Goal: Task Accomplishment & Management: Manage account settings

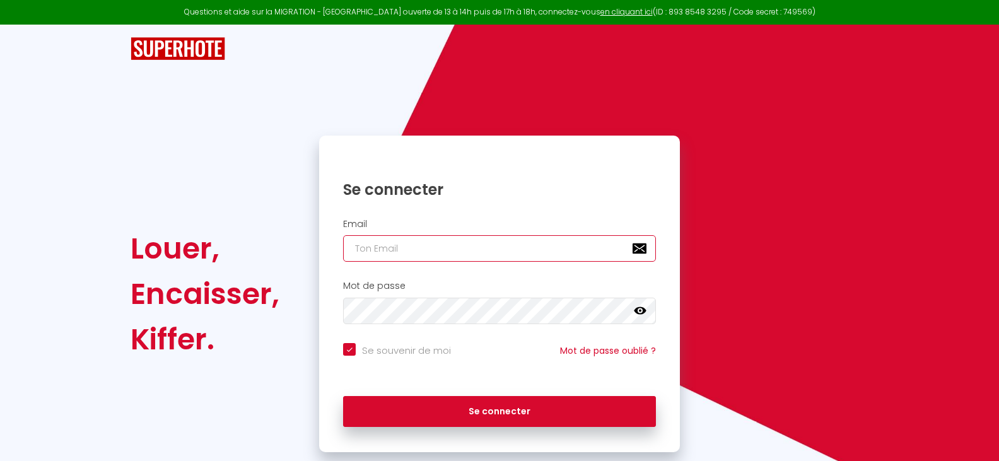
click at [354, 246] on input "email" at bounding box center [499, 248] width 313 height 26
type input "a"
checkbox input "true"
type input "af"
checkbox input "true"
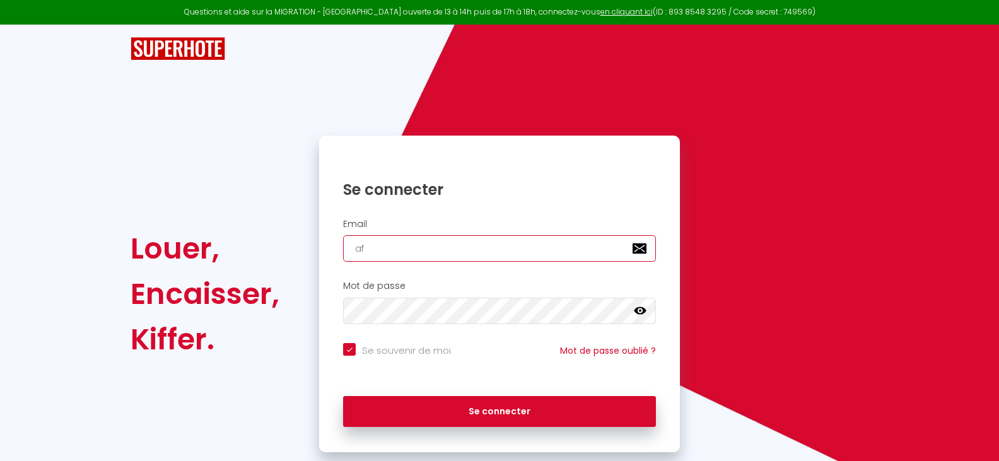
type input "afa"
checkbox input "true"
type input "afaven"
checkbox input "true"
type input "afaven3"
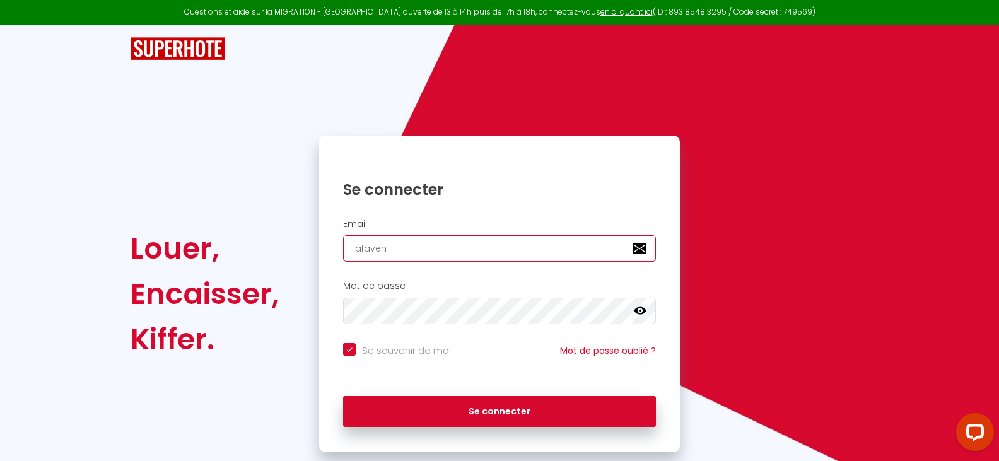
checkbox input "true"
type input "afaven3@"
checkbox input "true"
type input "afaven3@g"
checkbox input "true"
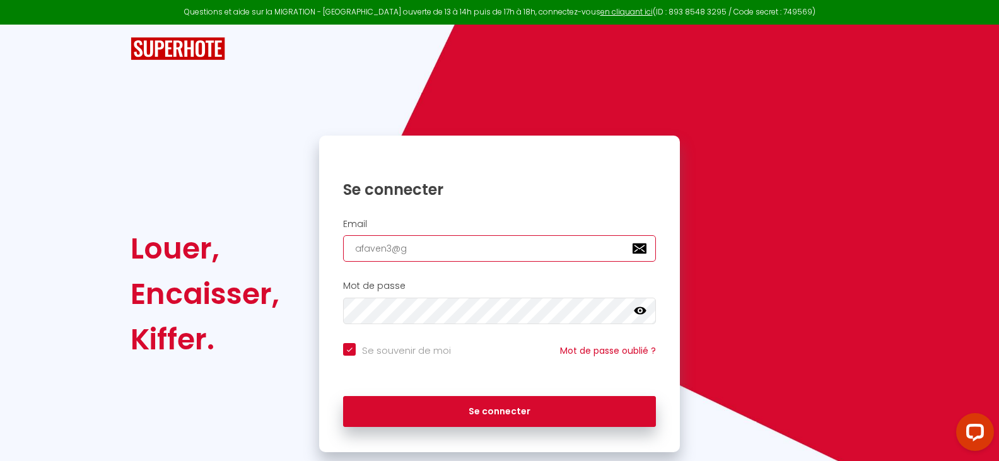
type input "afaven3@gm"
checkbox input "true"
type input "afaven3@gma"
checkbox input "true"
type input "afaven3@gmai"
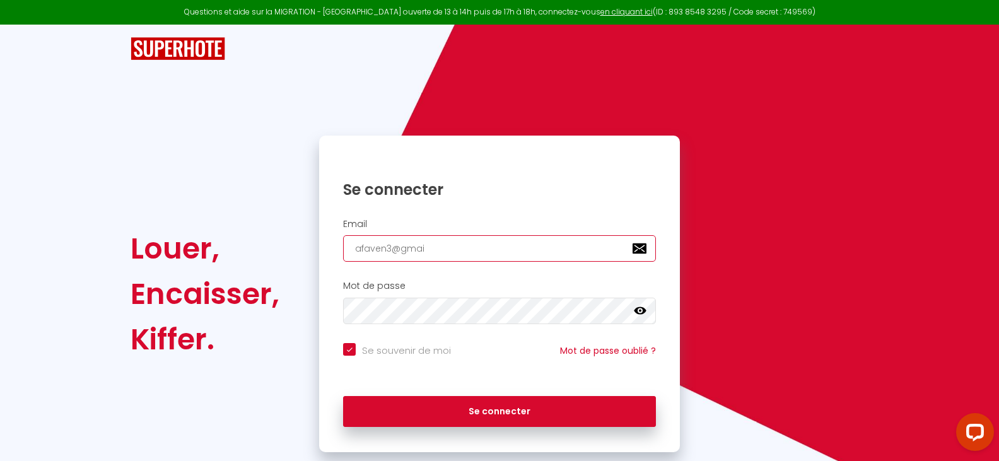
checkbox input "true"
type input "[EMAIL_ADDRESS]"
checkbox input "true"
type input "[EMAIL_ADDRESS]."
checkbox input "true"
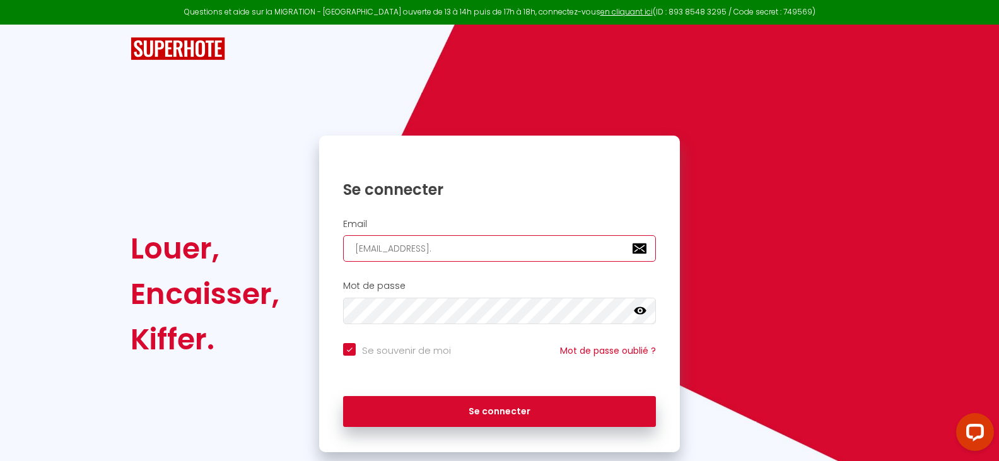
type input "afaven3@gmail.c"
checkbox input "true"
type input "[EMAIL_ADDRESS][DOMAIN_NAME]"
checkbox input "true"
type input "[EMAIL_ADDRESS][DOMAIN_NAME]"
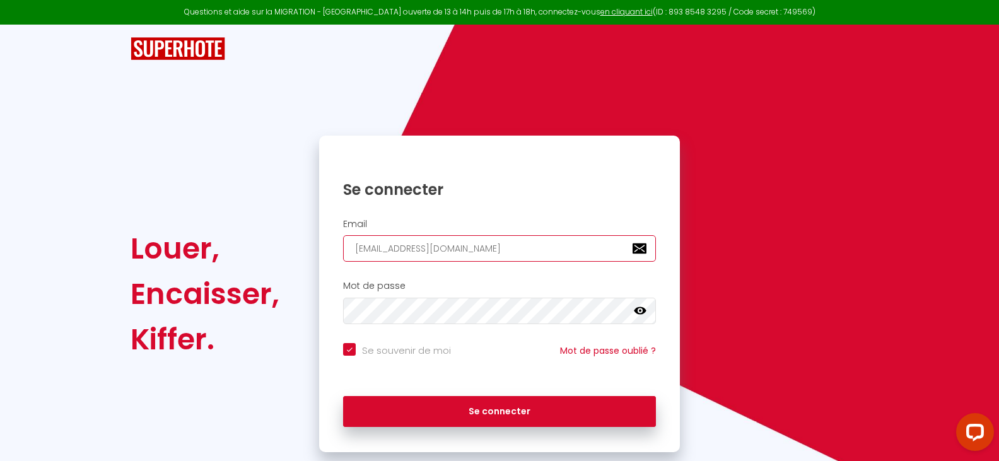
checkbox input "true"
type input "[EMAIL_ADDRESS][DOMAIN_NAME]"
drag, startPoint x: 346, startPoint y: 350, endPoint x: 349, endPoint y: 330, distance: 20.3
click at [346, 346] on input "Se souvenir de moi" at bounding box center [397, 349] width 108 height 13
checkbox input "false"
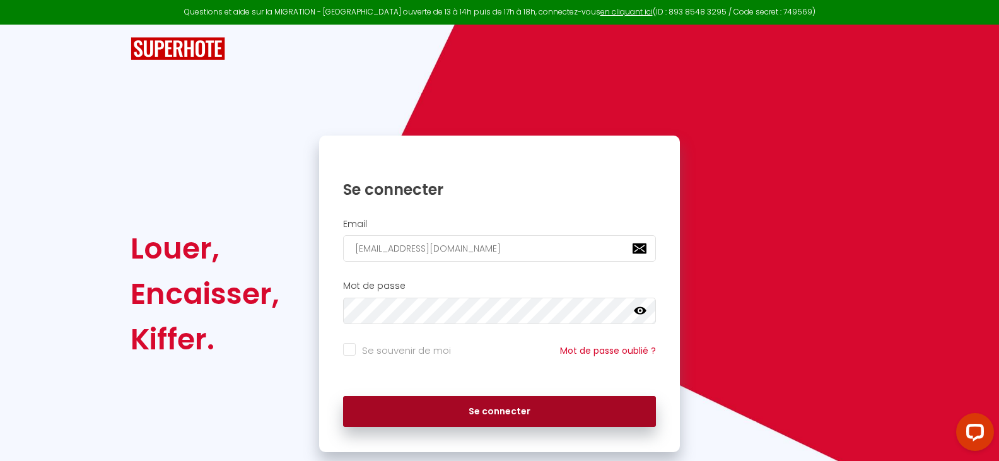
click at [490, 406] on button "Se connecter" at bounding box center [499, 412] width 313 height 32
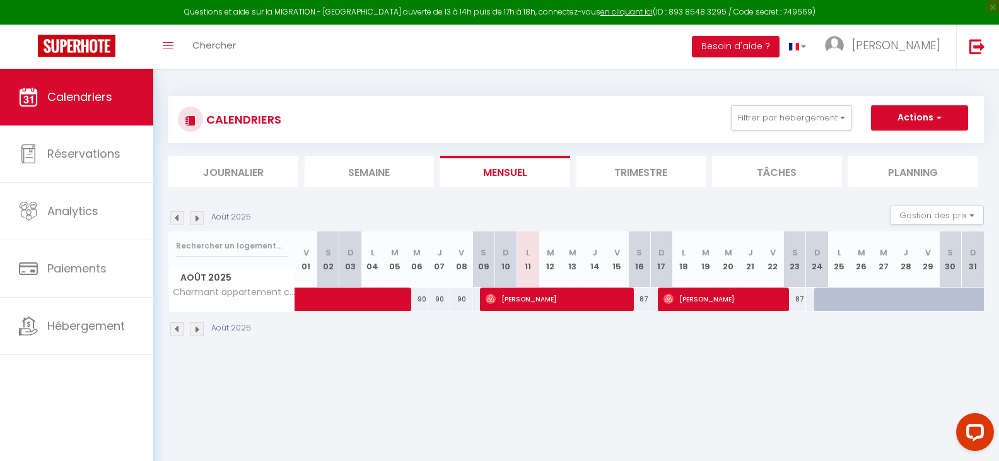
click at [530, 298] on span "[PERSON_NAME]" at bounding box center [556, 299] width 140 height 24
select select "OK"
select select "0"
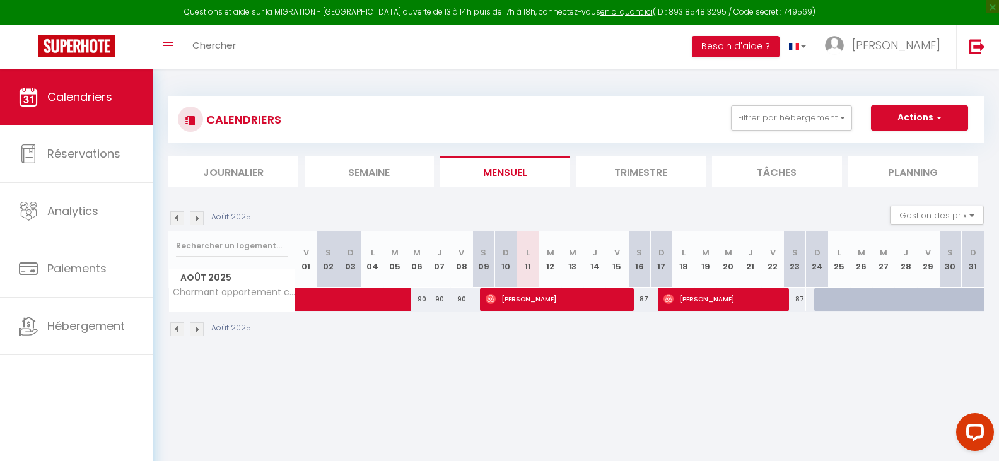
select select "1"
select select
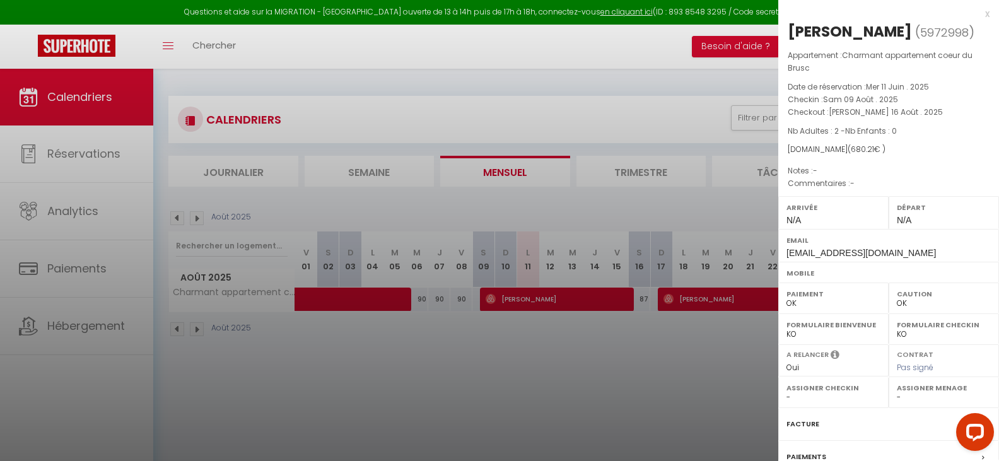
click at [798, 422] on label "Facture" at bounding box center [802, 424] width 33 height 13
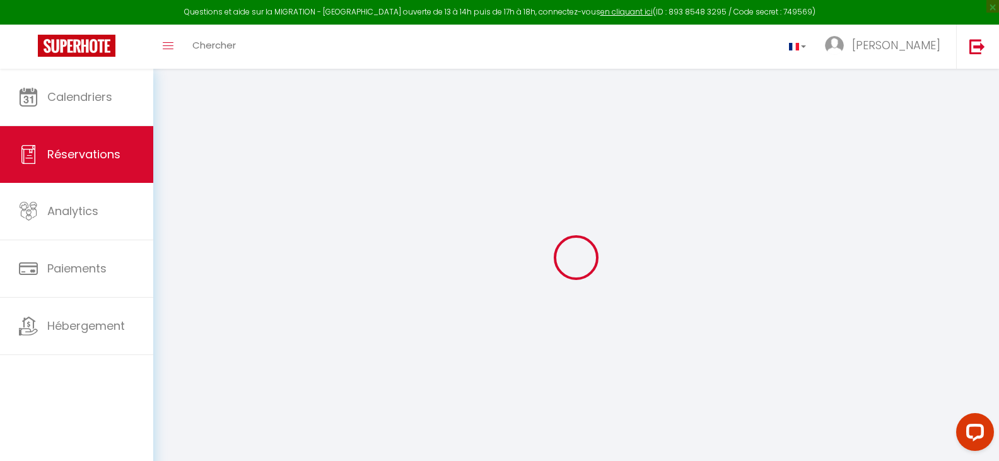
select select
checkbox input "false"
select select
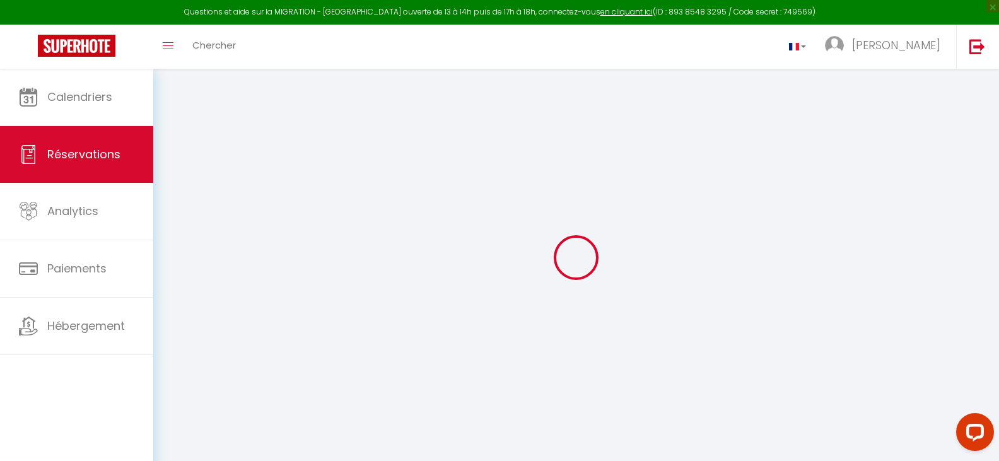
checkbox input "false"
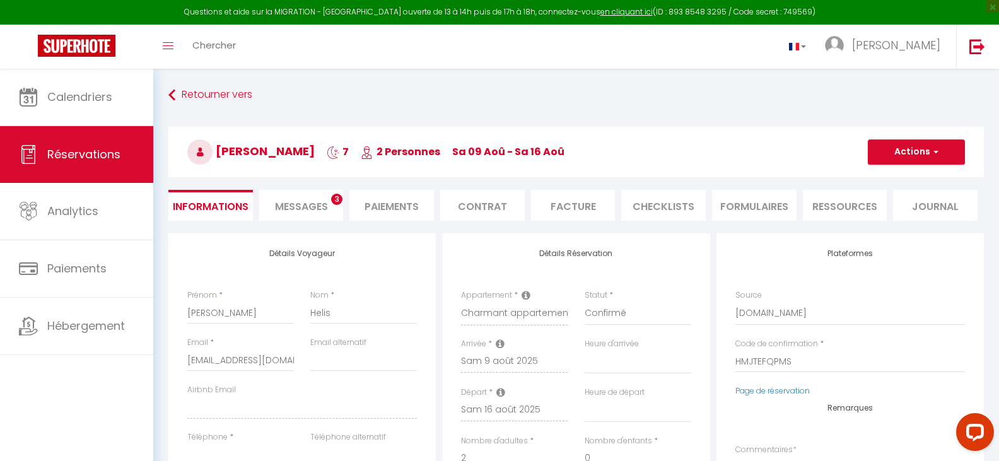
select select
checkbox input "false"
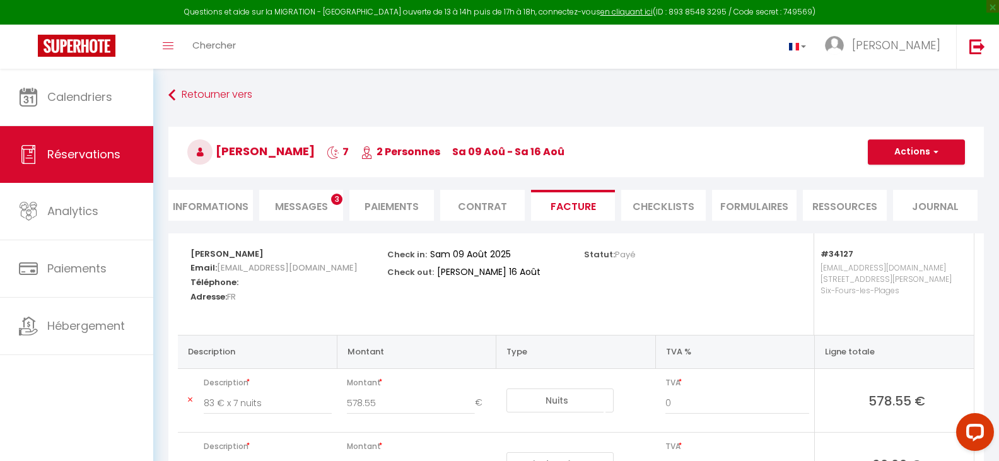
click at [299, 202] on span "Messages" at bounding box center [301, 206] width 53 height 15
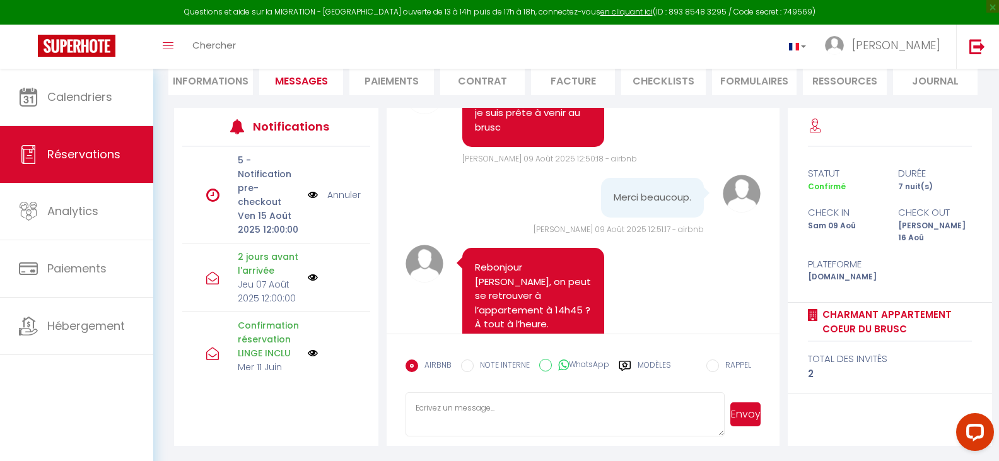
scroll to position [2003, 0]
